Goal: Task Accomplishment & Management: Manage account settings

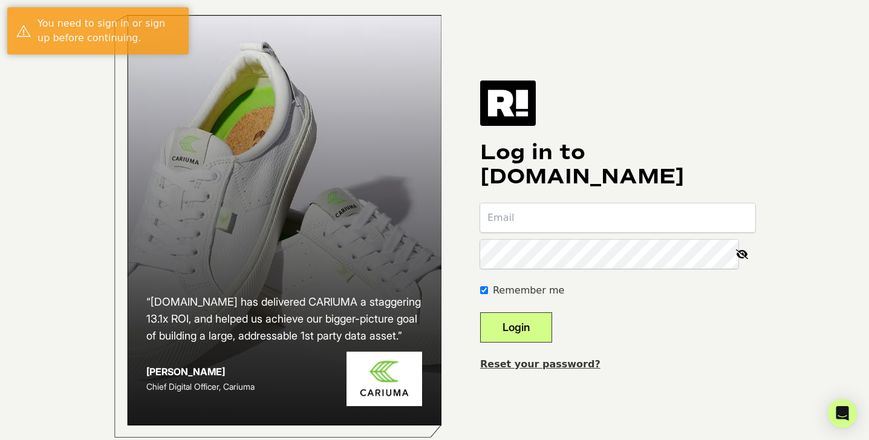
type input "[PERSON_NAME][EMAIL_ADDRESS][DOMAIN_NAME]"
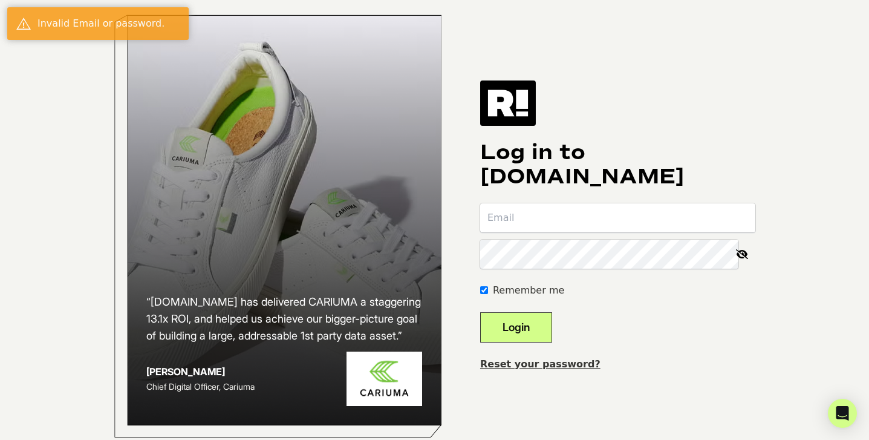
click at [564, 231] on input "email" at bounding box center [617, 217] width 275 height 29
type input "[PERSON_NAME][EMAIL_ADDRESS][DOMAIN_NAME]"
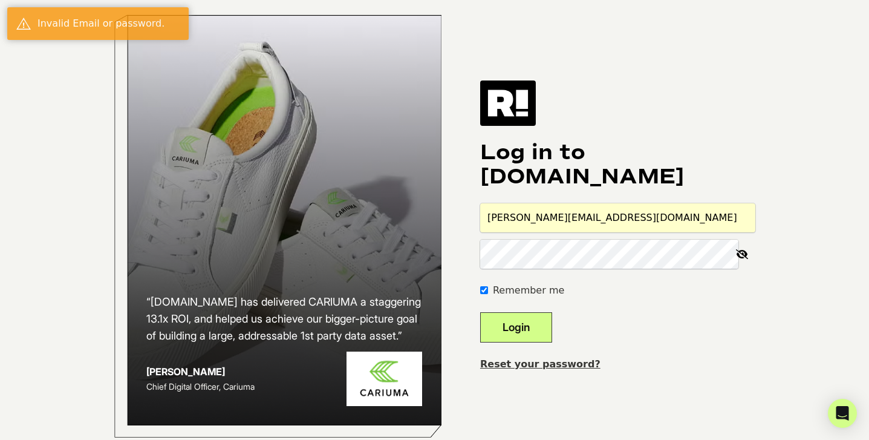
click at [538, 340] on button "Login" at bounding box center [516, 327] width 72 height 30
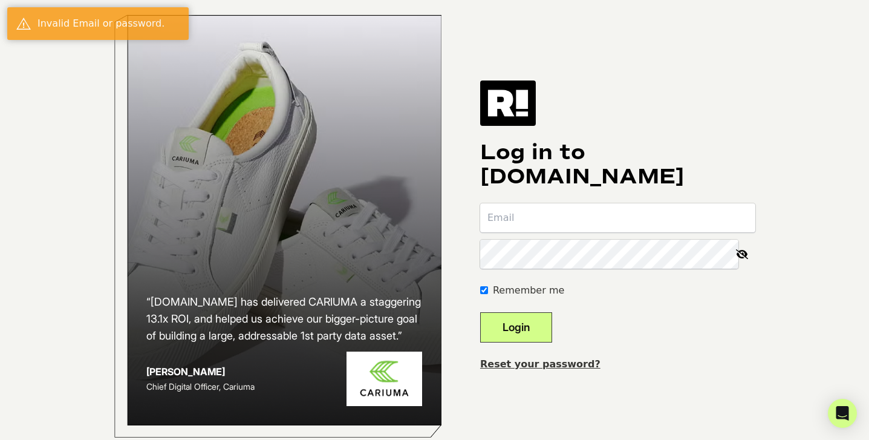
click at [553, 231] on input "email" at bounding box center [617, 217] width 275 height 29
type input "[PERSON_NAME][EMAIL_ADDRESS][DOMAIN_NAME]"
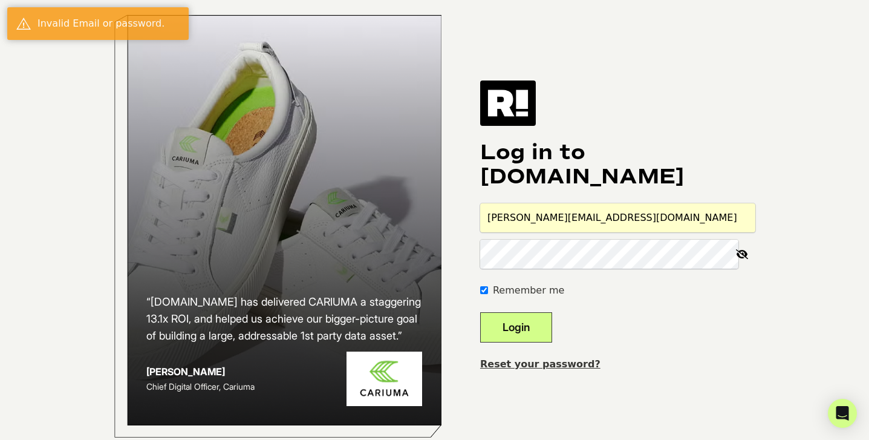
click at [744, 259] on icon at bounding box center [742, 253] width 27 height 29
click at [533, 336] on button "Login" at bounding box center [516, 327] width 72 height 30
